Goal: Information Seeking & Learning: Understand process/instructions

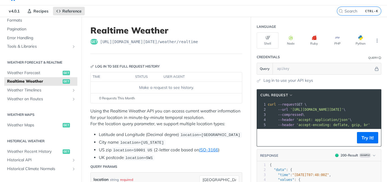
scroll to position [13, 0]
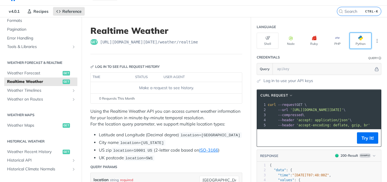
click at [350, 41] on button "Python" at bounding box center [361, 41] width 22 height 16
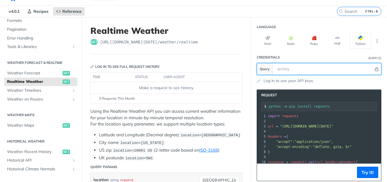
click at [375, 70] on icon "Hide" at bounding box center [377, 69] width 4 height 4
click at [375, 70] on icon "Show" at bounding box center [377, 69] width 4 height 4
click at [375, 70] on icon "Hide" at bounding box center [377, 69] width 4 height 4
click at [375, 70] on icon "Show" at bounding box center [377, 69] width 4 height 4
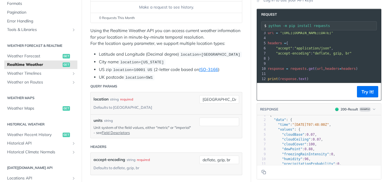
scroll to position [0, 0]
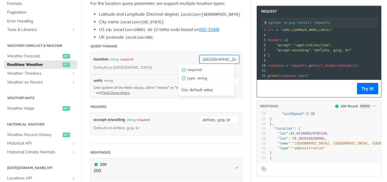
click at [216, 58] on input "[GEOGRAPHIC_DATA]" at bounding box center [220, 59] width 40 height 9
type input "t"
type input "n"
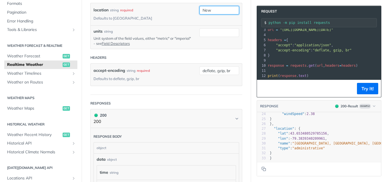
scroll to position [189, 0]
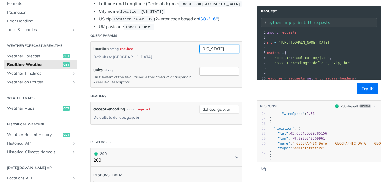
type input "[US_STATE]"
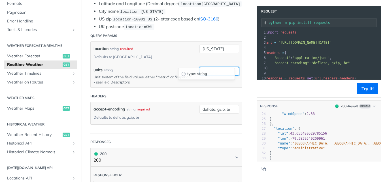
click at [224, 67] on input "units" at bounding box center [220, 71] width 40 height 9
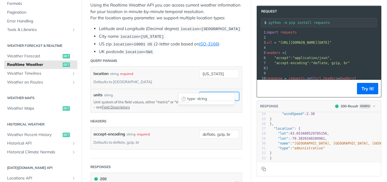
scroll to position [120, 0]
click at [130, 104] on link "Field Descriptors" at bounding box center [116, 106] width 28 height 5
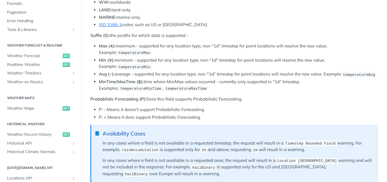
scroll to position [295, 0]
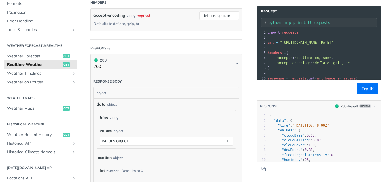
scroll to position [238, 0]
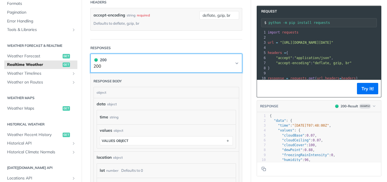
click at [235, 61] on icon "Chevron" at bounding box center [237, 63] width 5 height 5
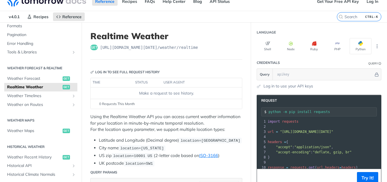
scroll to position [0, 0]
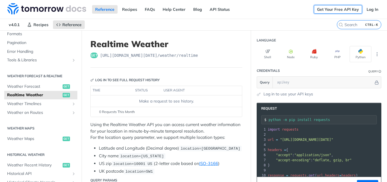
click at [346, 11] on link "Get Your Free API Key" at bounding box center [338, 9] width 48 height 9
click at [365, 10] on link "Log In" at bounding box center [373, 9] width 18 height 9
